Goal: Complete application form

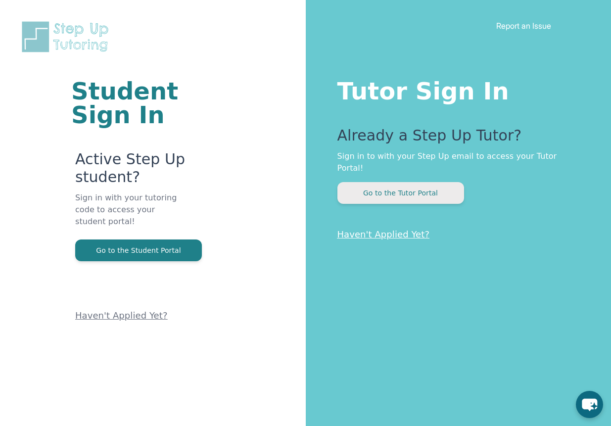
click at [415, 182] on button "Go to the Tutor Portal" at bounding box center [400, 193] width 127 height 22
click at [384, 229] on link "Haven't Applied Yet?" at bounding box center [383, 234] width 92 height 10
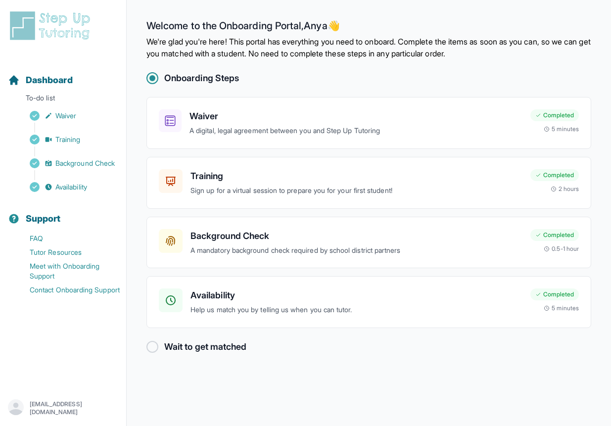
click at [182, 340] on h2 "Wait to get matched" at bounding box center [205, 347] width 82 height 14
click at [146, 341] on div at bounding box center [152, 347] width 12 height 12
click at [41, 180] on link "Availability" at bounding box center [67, 187] width 118 height 14
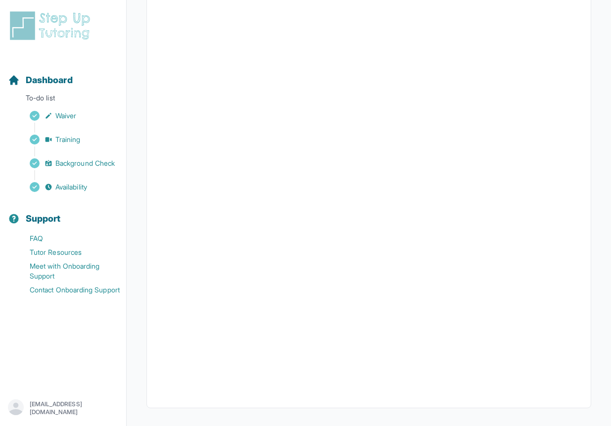
scroll to position [138, 0]
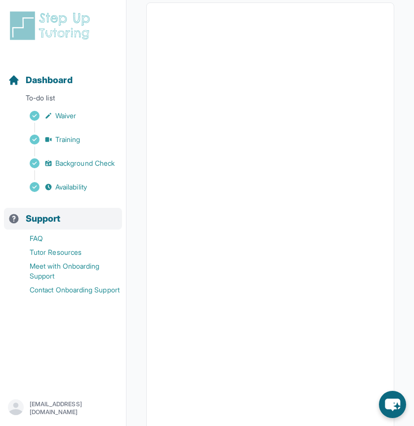
scroll to position [138, 0]
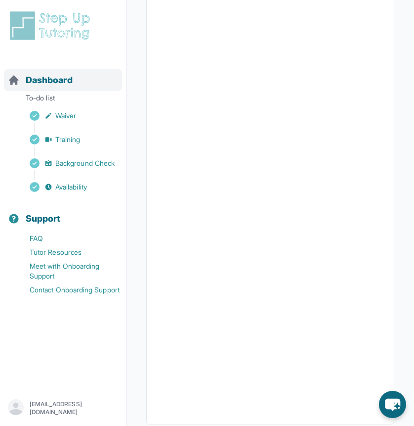
click at [28, 77] on span "Dashboard" at bounding box center [49, 80] width 47 height 14
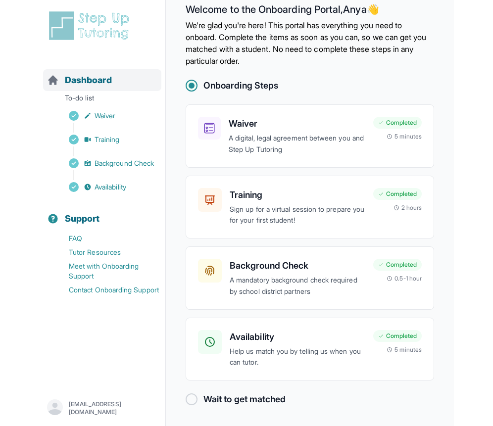
scroll to position [11, 0]
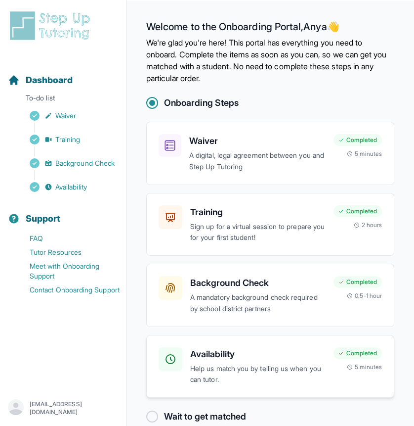
click at [202, 363] on p "Help us match you by telling us when you can tutor." at bounding box center [257, 374] width 135 height 23
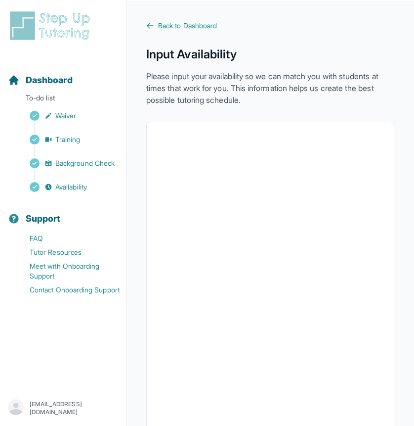
click at [209, 101] on div "Back to Dashboard Input Availability Please input your availability so we can m…" at bounding box center [270, 286] width 248 height 531
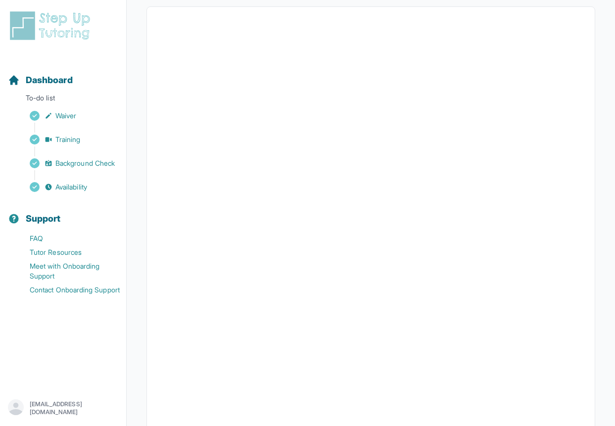
scroll to position [110, 0]
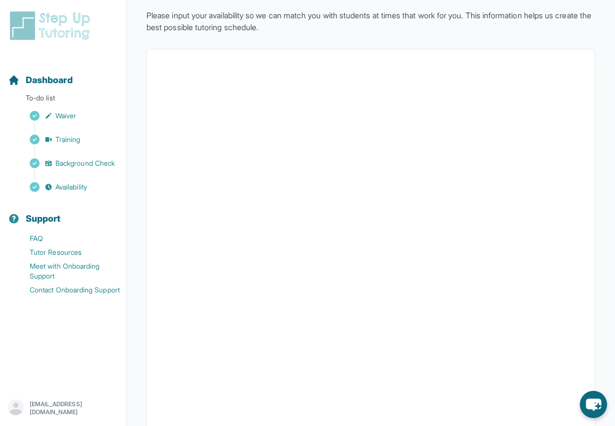
scroll to position [138, 0]
